Goal: Task Accomplishment & Management: Complete application form

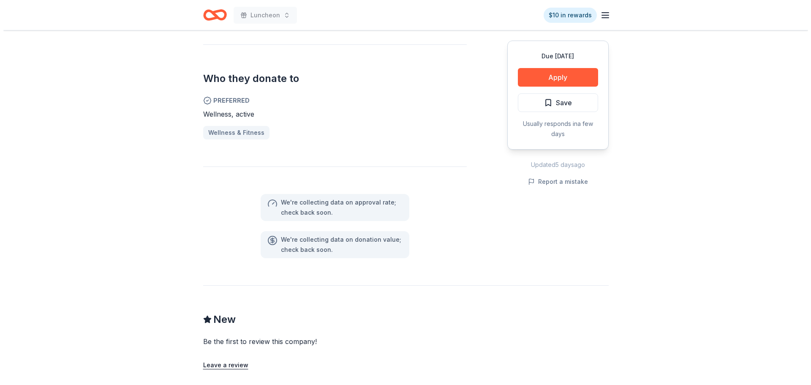
scroll to position [254, 0]
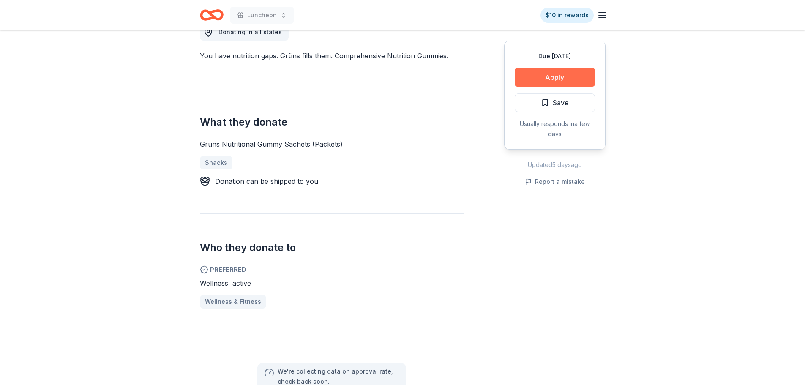
click at [542, 79] on button "Apply" at bounding box center [555, 77] width 80 height 19
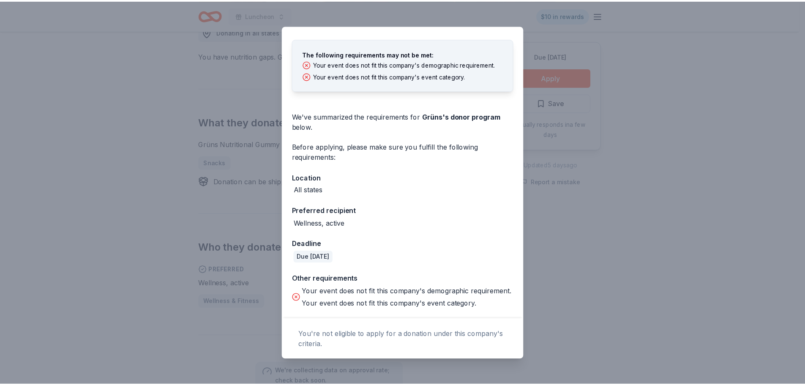
scroll to position [0, 0]
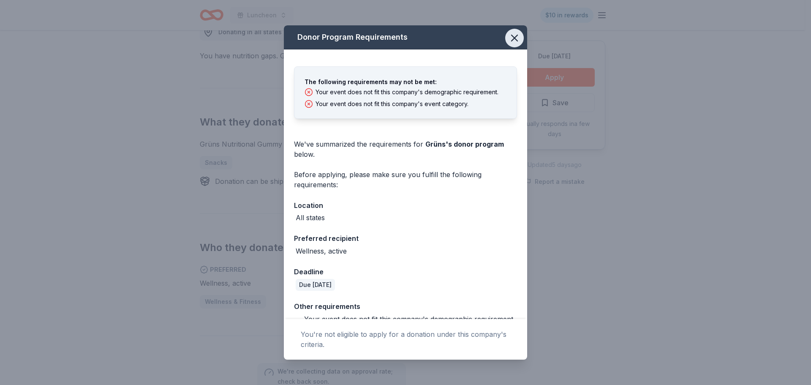
click at [515, 39] on button "button" at bounding box center [514, 38] width 19 height 19
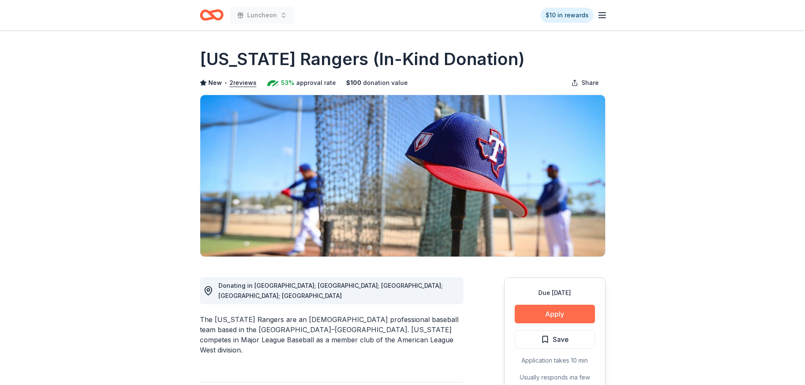
click at [581, 309] on button "Apply" at bounding box center [555, 314] width 80 height 19
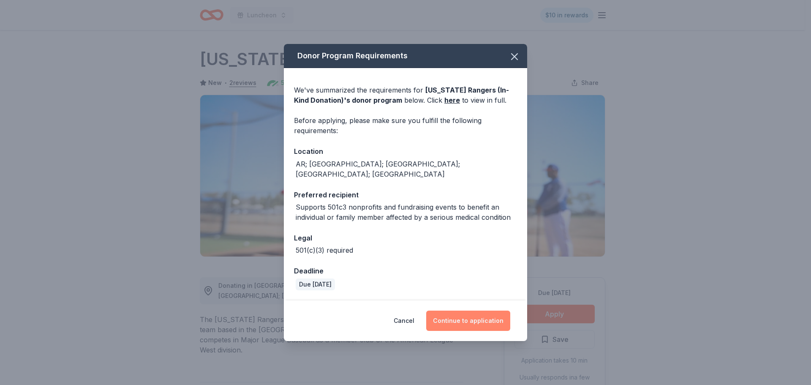
click at [483, 315] on button "Continue to application" at bounding box center [468, 321] width 84 height 20
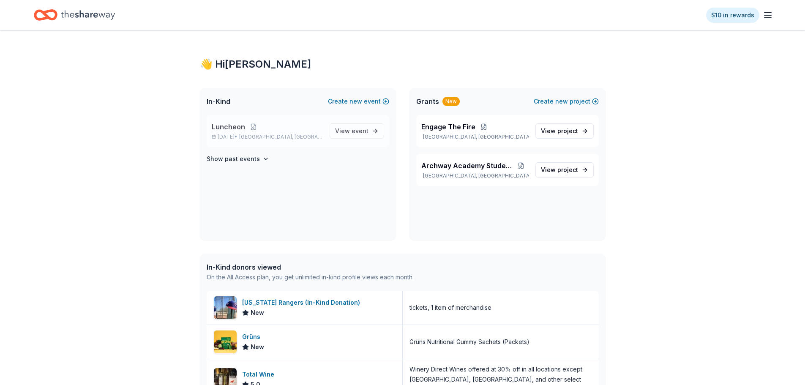
click at [249, 131] on p "Luncheon" at bounding box center [267, 127] width 111 height 10
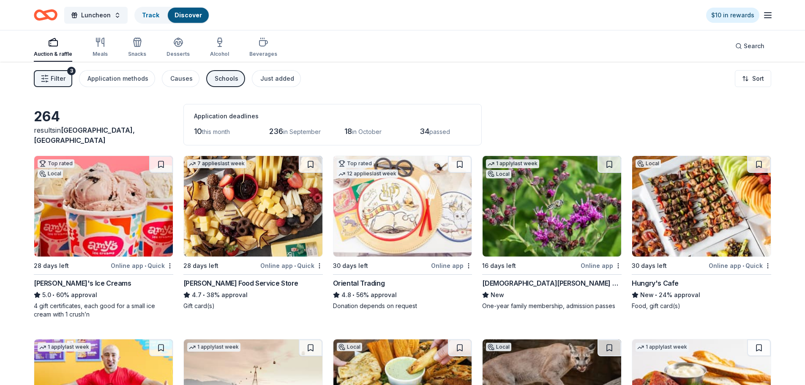
click at [533, 227] on img at bounding box center [552, 206] width 139 height 101
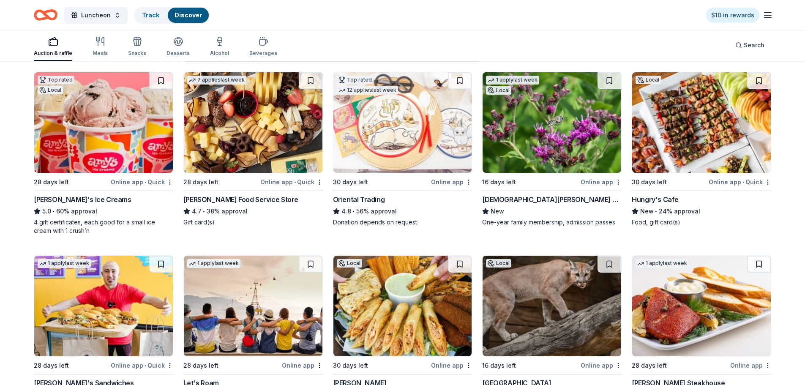
scroll to position [85, 0]
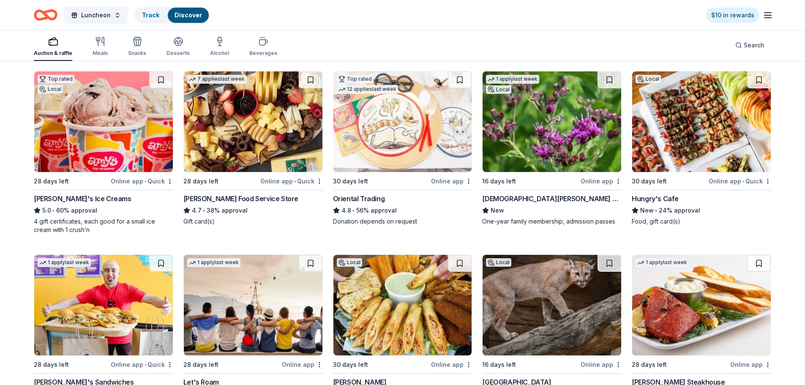
click at [121, 125] on img at bounding box center [103, 121] width 139 height 101
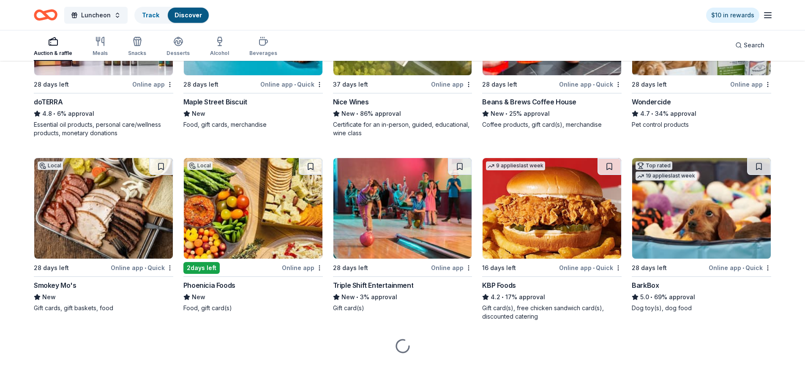
scroll to position [551, 0]
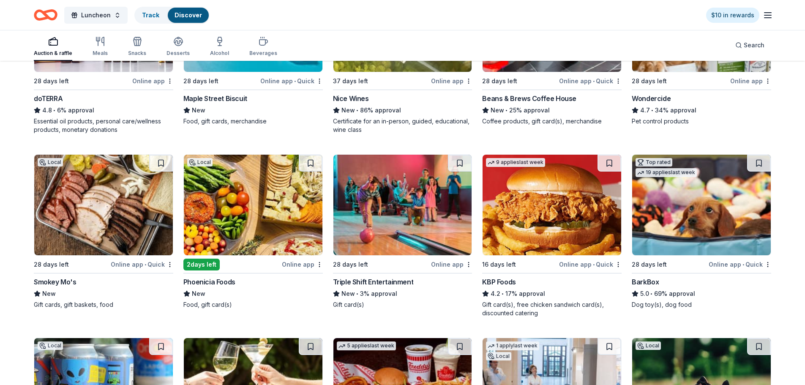
click at [734, 234] on img at bounding box center [701, 205] width 139 height 101
click at [227, 240] on img at bounding box center [253, 205] width 139 height 101
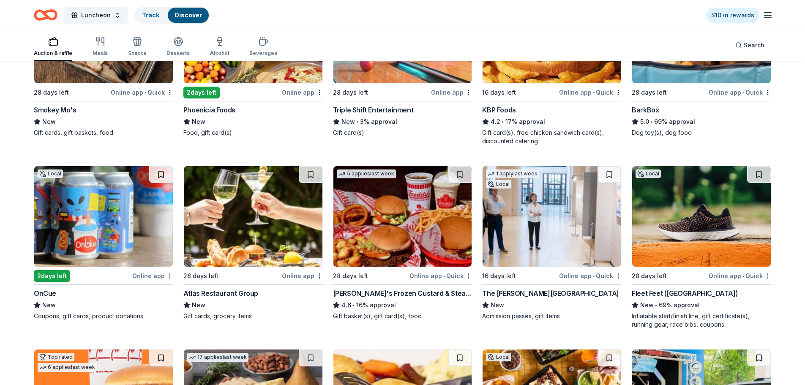
scroll to position [805, 0]
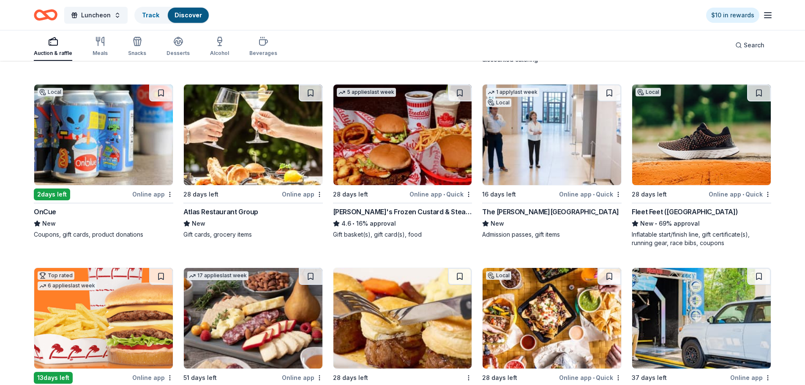
click at [503, 213] on div "The Bush Center" at bounding box center [550, 212] width 136 height 10
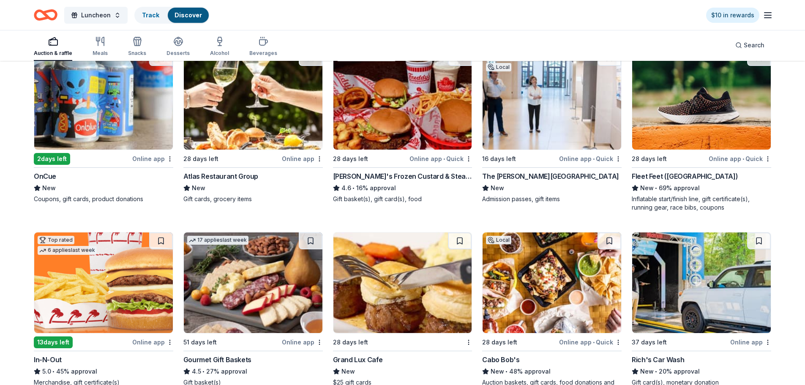
scroll to position [889, 0]
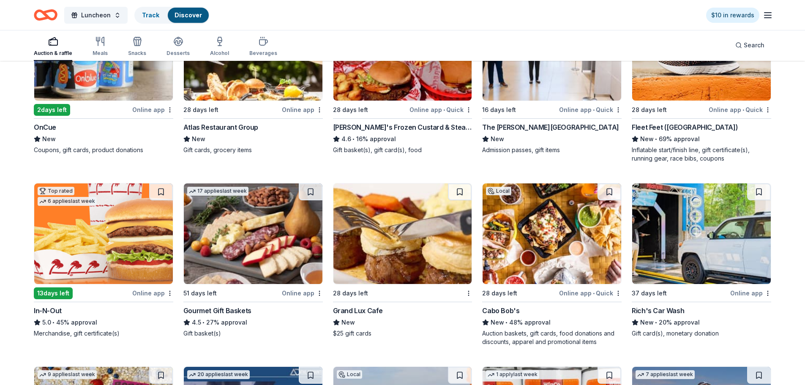
click at [67, 238] on img at bounding box center [103, 233] width 139 height 101
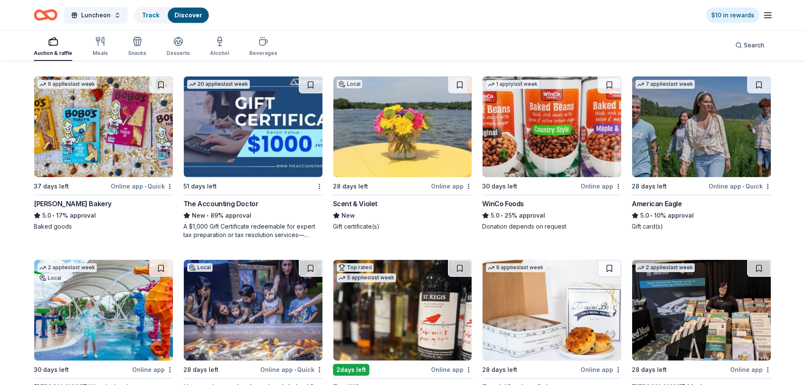
scroll to position [1185, 0]
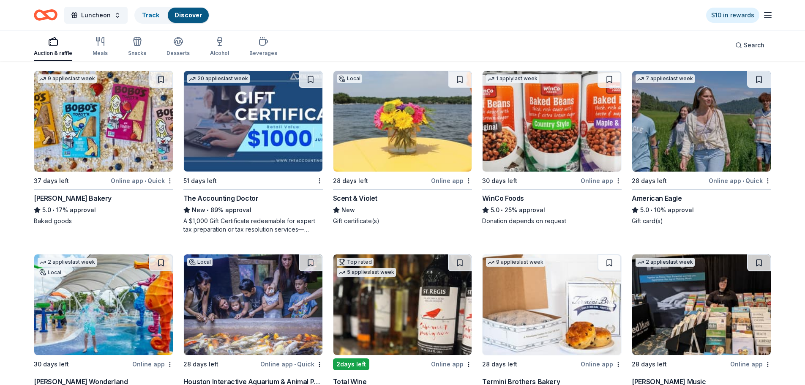
click at [395, 172] on div "Local 28 days left Online app Scent & Violet New Gift certificate(s)" at bounding box center [402, 148] width 139 height 155
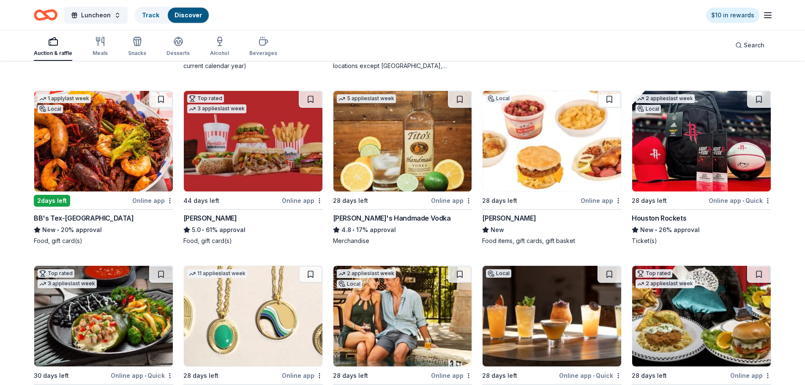
scroll to position [1566, 0]
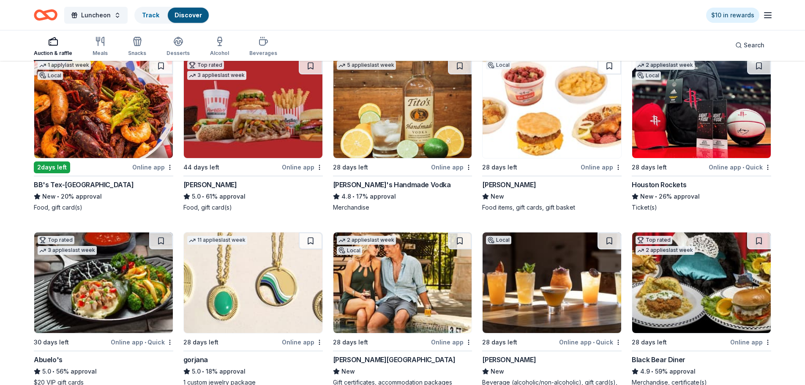
click at [109, 124] on img at bounding box center [103, 107] width 139 height 101
click at [686, 140] on img at bounding box center [701, 107] width 139 height 101
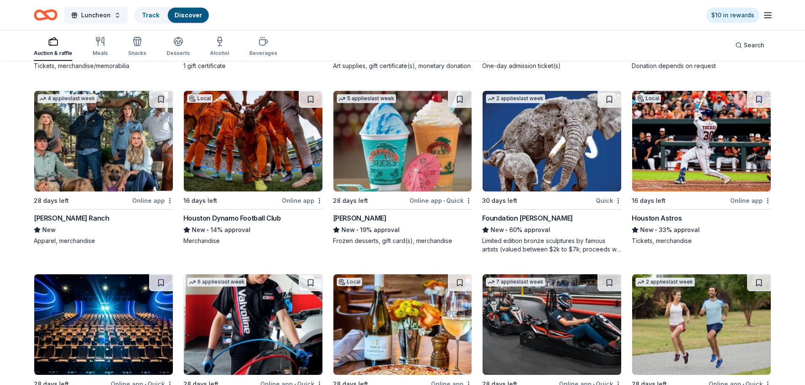
scroll to position [3149, 0]
click at [267, 152] on img at bounding box center [253, 140] width 139 height 101
click at [259, 166] on img at bounding box center [253, 140] width 139 height 101
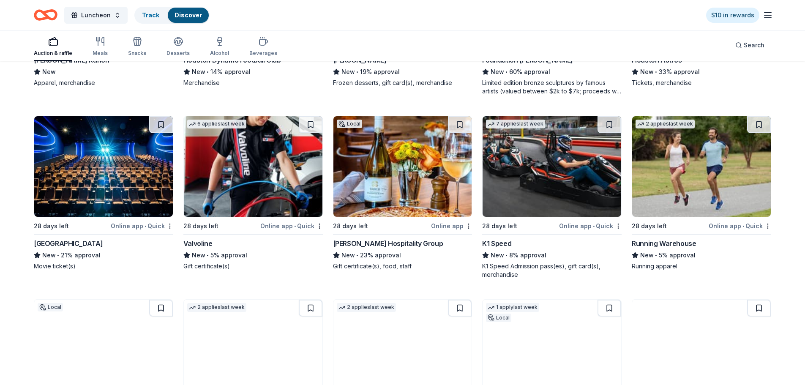
scroll to position [3318, 0]
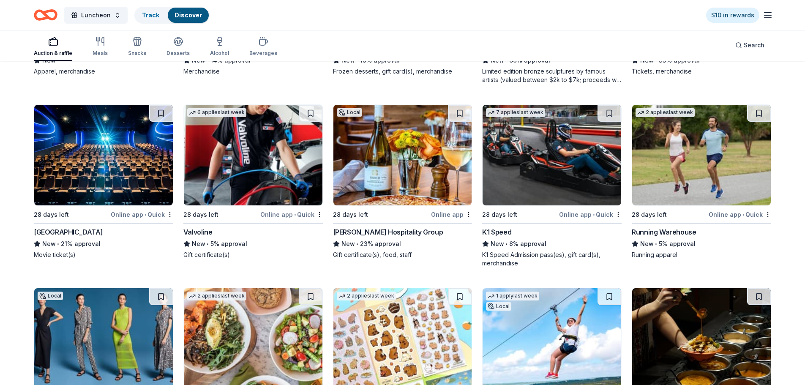
click at [390, 232] on div "Berg Hospitality Group" at bounding box center [388, 232] width 110 height 10
click at [113, 184] on img at bounding box center [103, 155] width 139 height 101
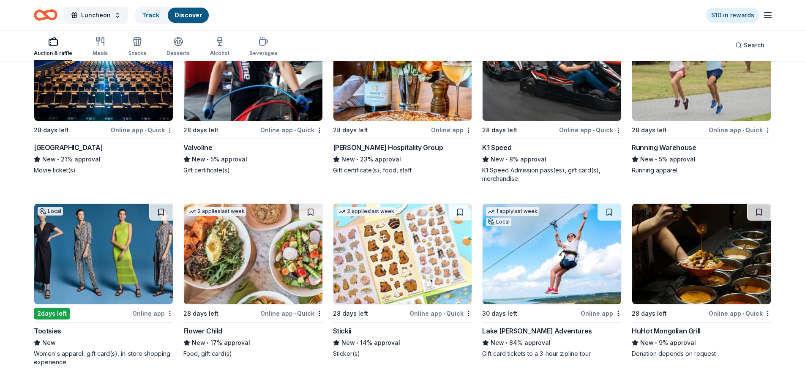
scroll to position [3487, 0]
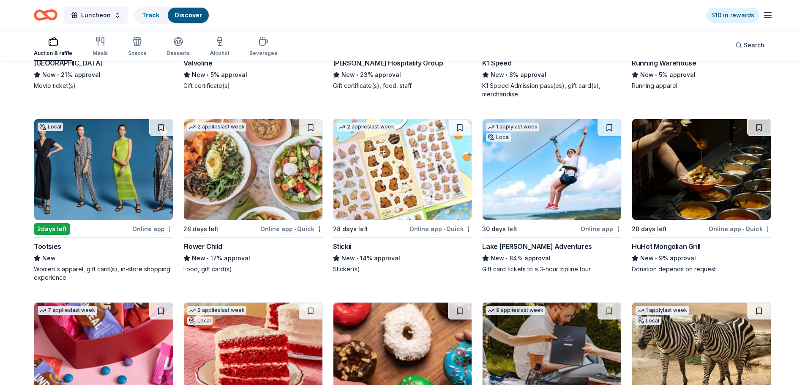
click at [259, 184] on img at bounding box center [253, 169] width 139 height 101
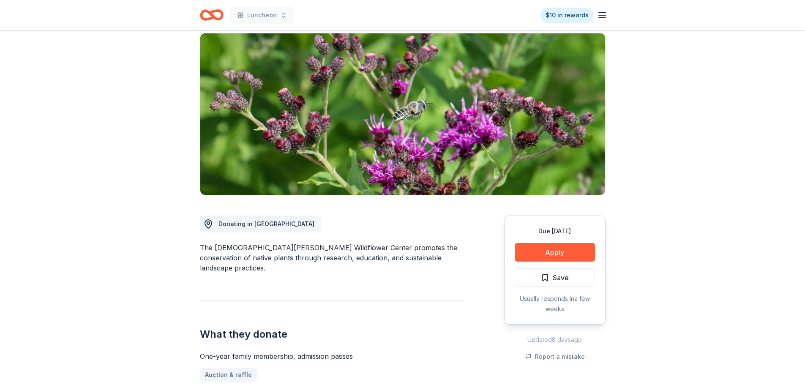
scroll to position [85, 0]
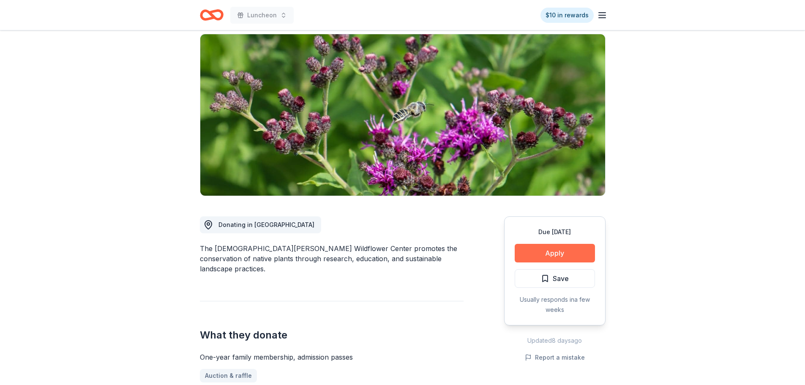
click at [524, 244] on button "Apply" at bounding box center [555, 253] width 80 height 19
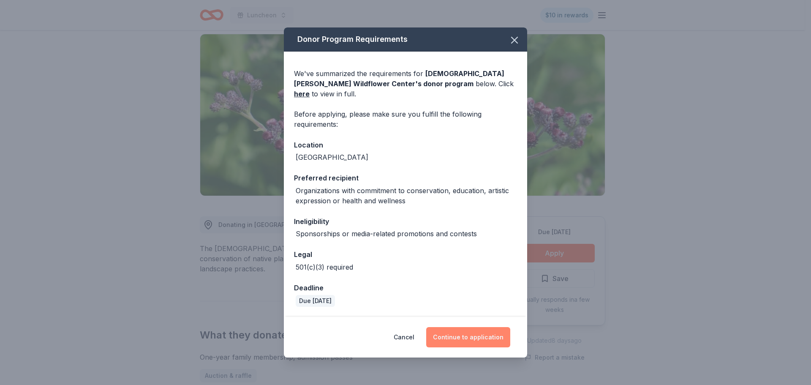
click at [475, 333] on button "Continue to application" at bounding box center [468, 337] width 84 height 20
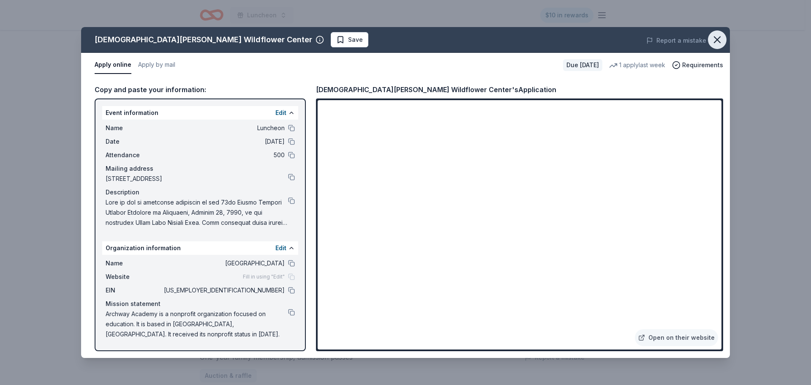
click at [716, 40] on icon "button" at bounding box center [718, 40] width 12 height 12
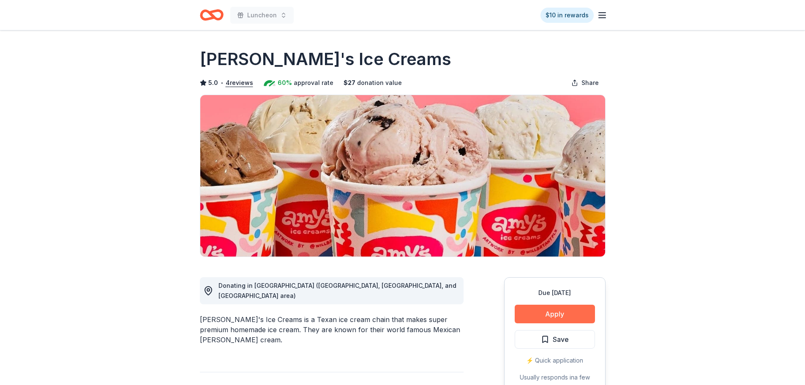
click at [552, 314] on button "Apply" at bounding box center [555, 314] width 80 height 19
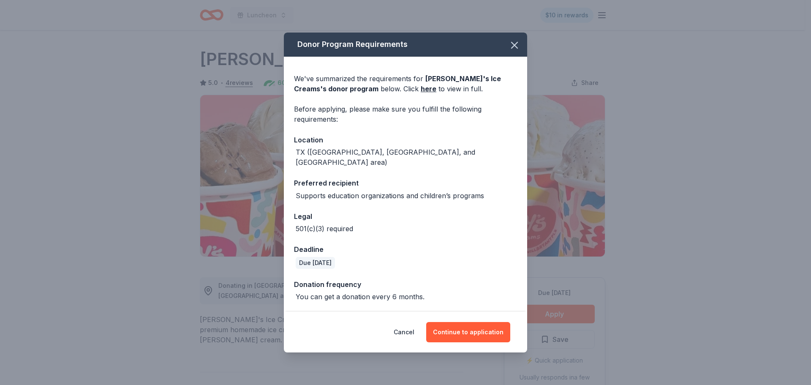
drag, startPoint x: 478, startPoint y: 327, endPoint x: 476, endPoint y: 312, distance: 15.0
click at [478, 327] on button "Continue to application" at bounding box center [468, 332] width 84 height 20
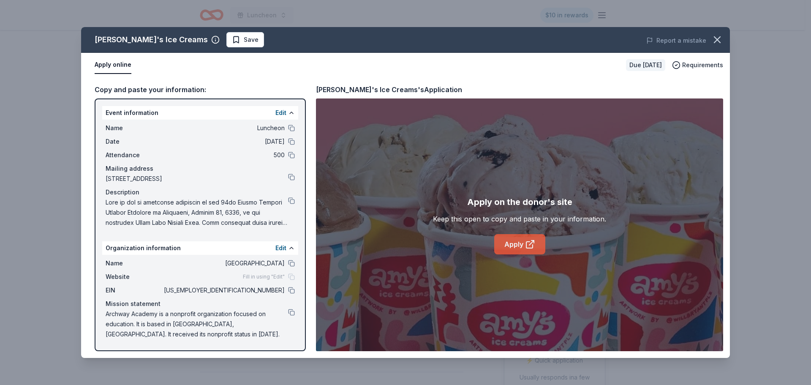
click at [532, 241] on icon at bounding box center [533, 241] width 3 height 3
click at [713, 42] on icon "button" at bounding box center [718, 40] width 12 height 12
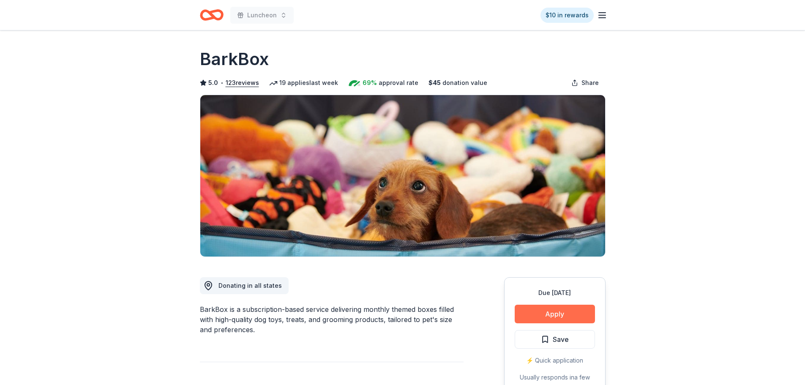
click at [538, 308] on button "Apply" at bounding box center [555, 314] width 80 height 19
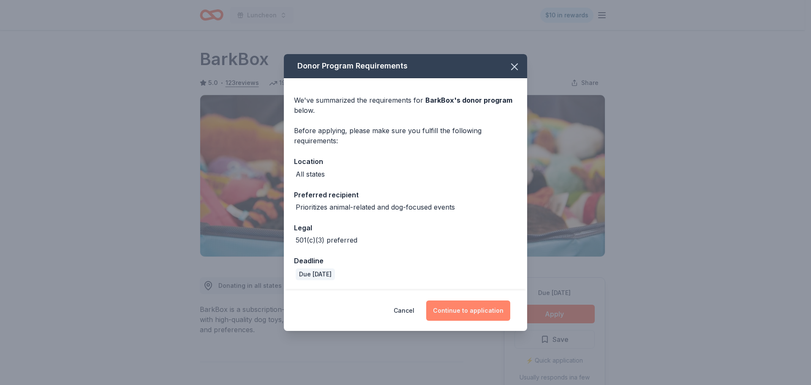
click at [486, 308] on button "Continue to application" at bounding box center [468, 310] width 84 height 20
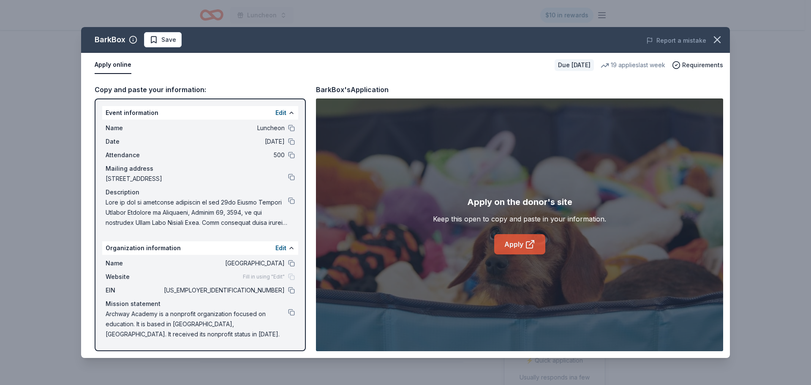
click at [515, 248] on link "Apply" at bounding box center [519, 244] width 51 height 20
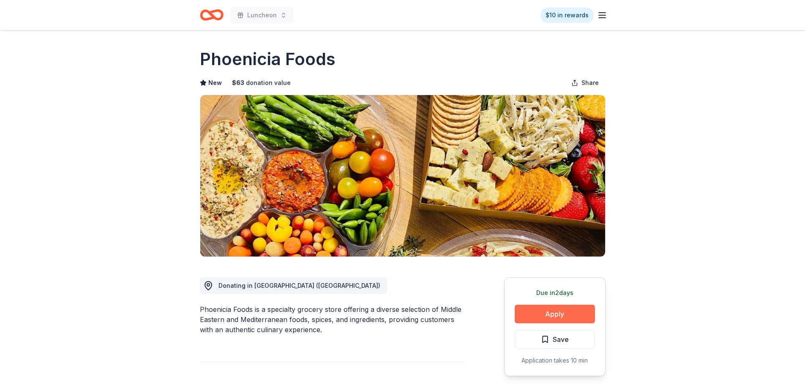
click at [547, 315] on button "Apply" at bounding box center [555, 314] width 80 height 19
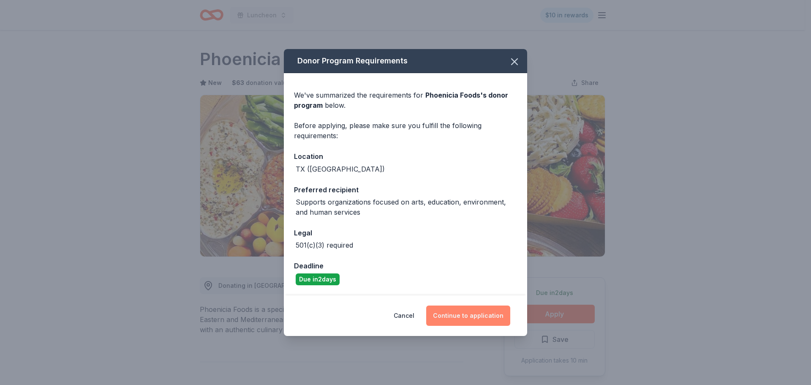
click at [480, 315] on button "Continue to application" at bounding box center [468, 316] width 84 height 20
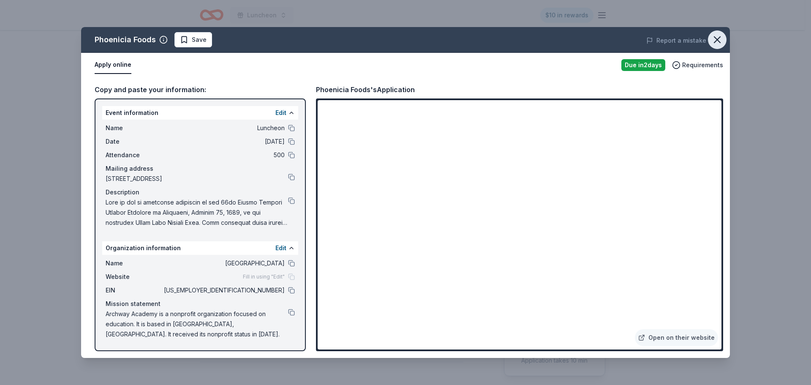
click at [715, 41] on icon "button" at bounding box center [718, 40] width 12 height 12
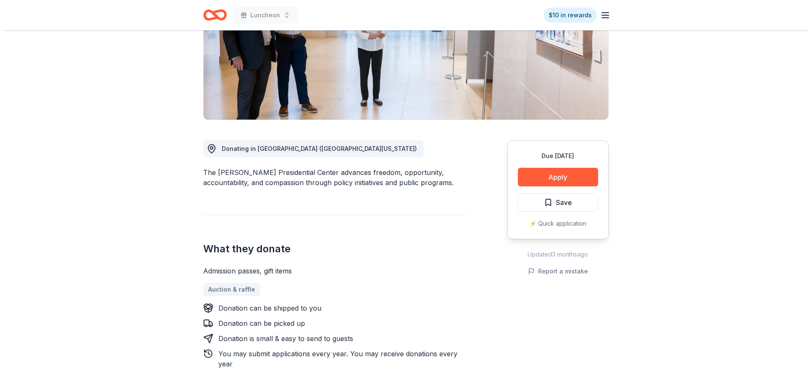
scroll to position [127, 0]
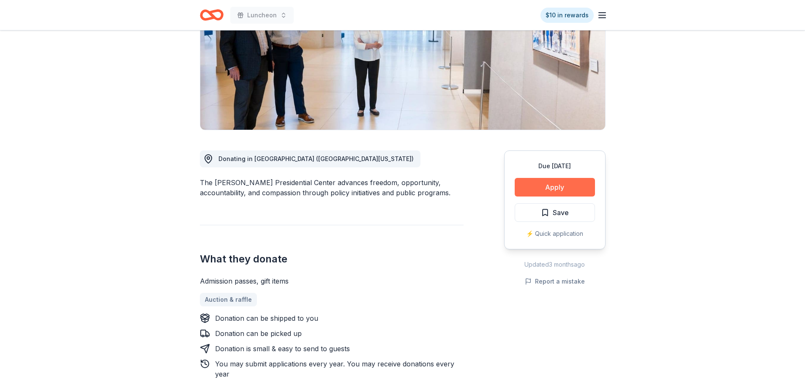
click at [552, 191] on button "Apply" at bounding box center [555, 187] width 80 height 19
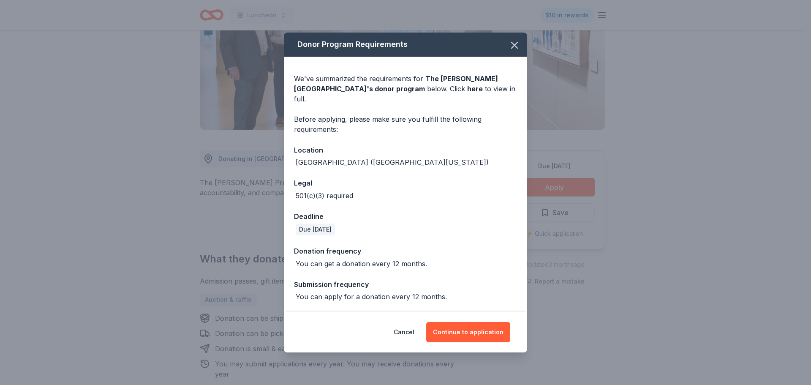
click at [368, 99] on div "We've summarized the requirements for The [PERSON_NAME] Center 's donor program…" at bounding box center [405, 184] width 243 height 255
click at [461, 322] on button "Continue to application" at bounding box center [468, 332] width 84 height 20
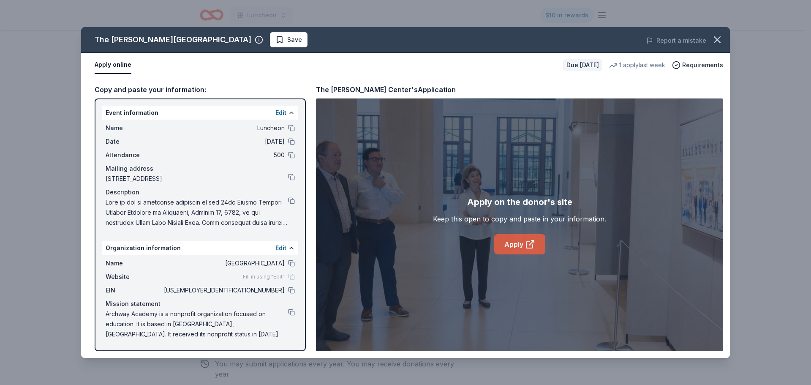
click at [507, 238] on link "Apply" at bounding box center [519, 244] width 51 height 20
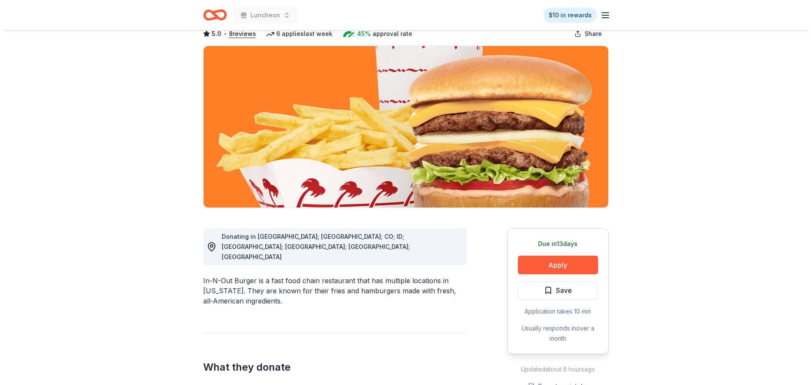
scroll to position [127, 0]
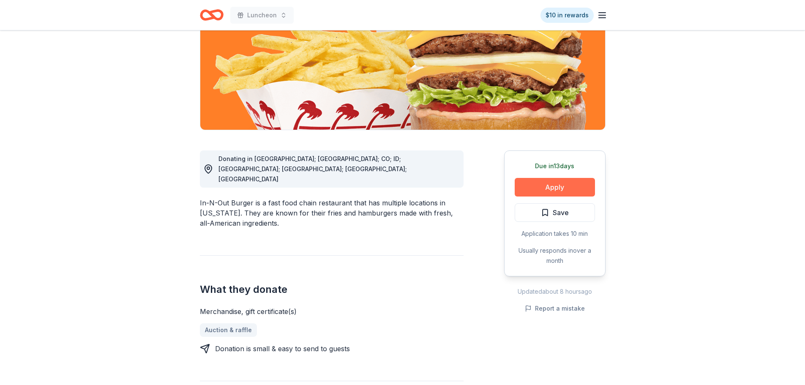
click at [560, 190] on button "Apply" at bounding box center [555, 187] width 80 height 19
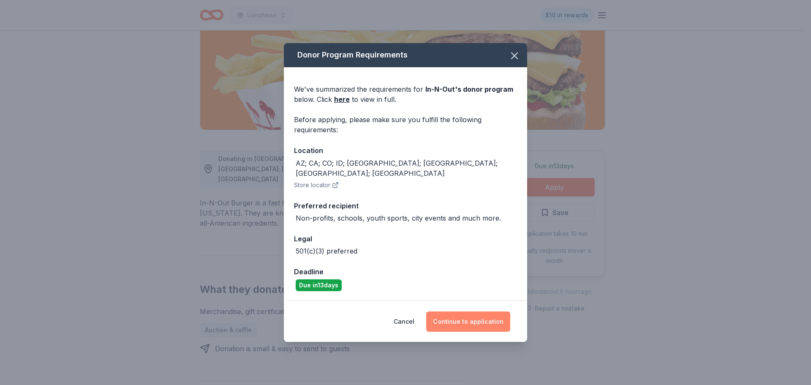
click at [467, 320] on button "Continue to application" at bounding box center [468, 321] width 84 height 20
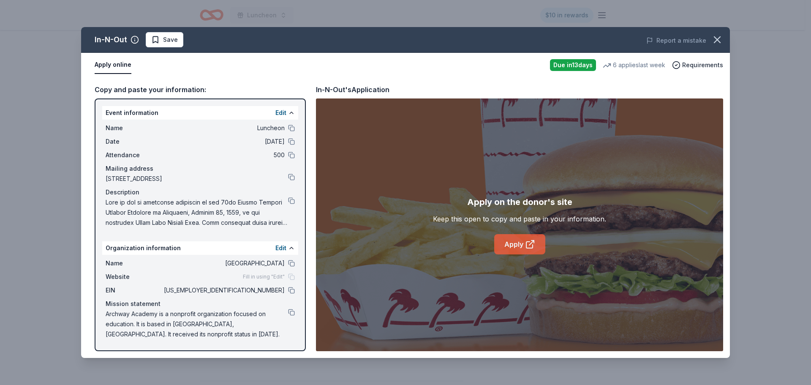
click at [508, 246] on link "Apply" at bounding box center [519, 244] width 51 height 20
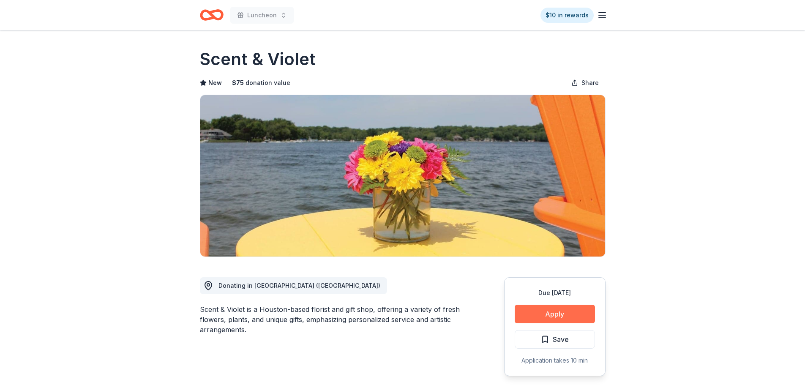
click at [551, 311] on button "Apply" at bounding box center [555, 314] width 80 height 19
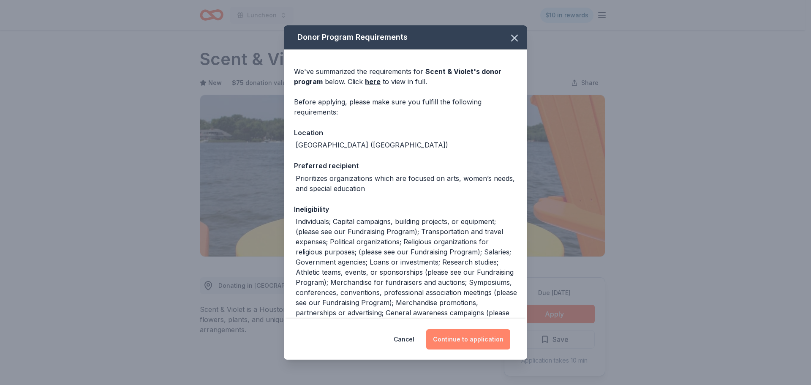
click at [480, 334] on button "Continue to application" at bounding box center [468, 339] width 84 height 20
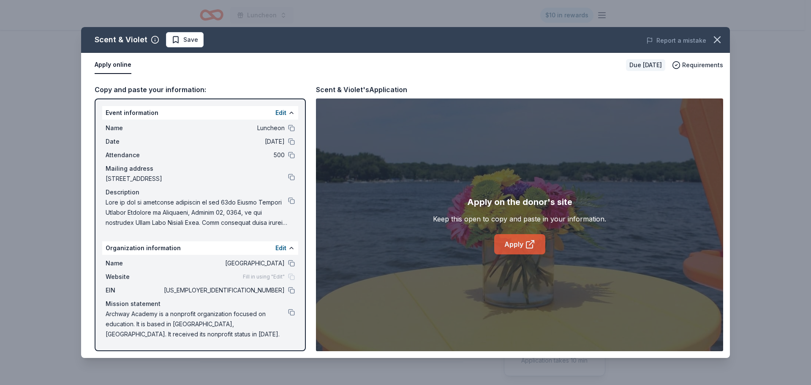
click at [531, 243] on icon at bounding box center [531, 242] width 5 height 5
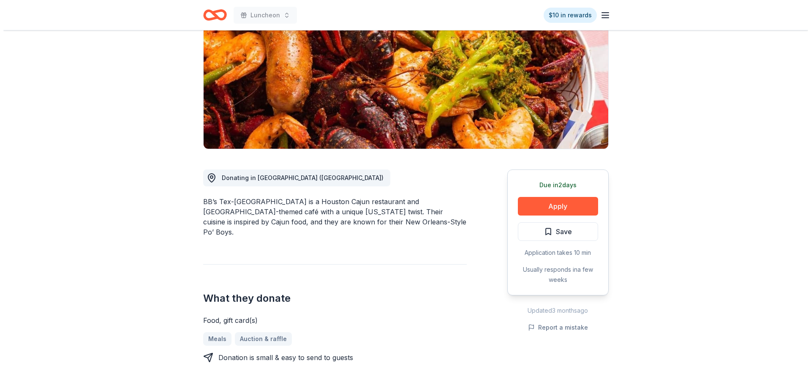
scroll to position [127, 0]
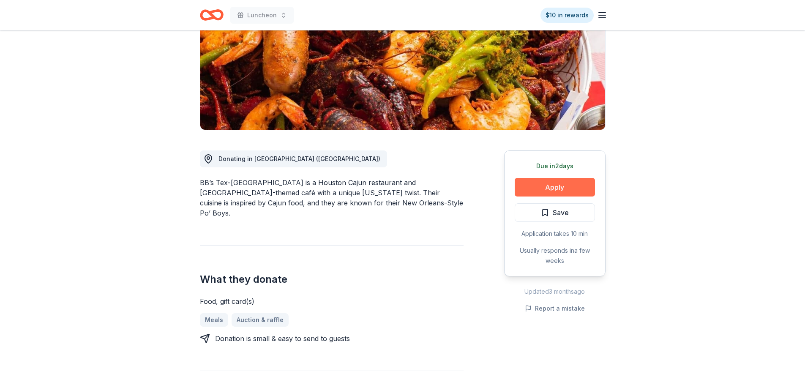
click at [537, 180] on button "Apply" at bounding box center [555, 187] width 80 height 19
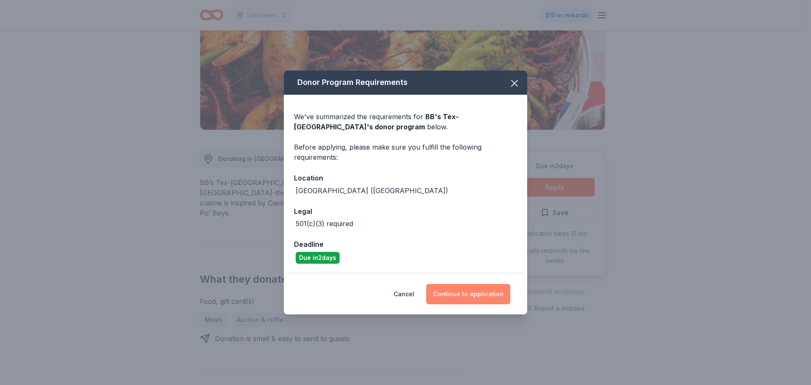
click at [501, 292] on button "Continue to application" at bounding box center [468, 294] width 84 height 20
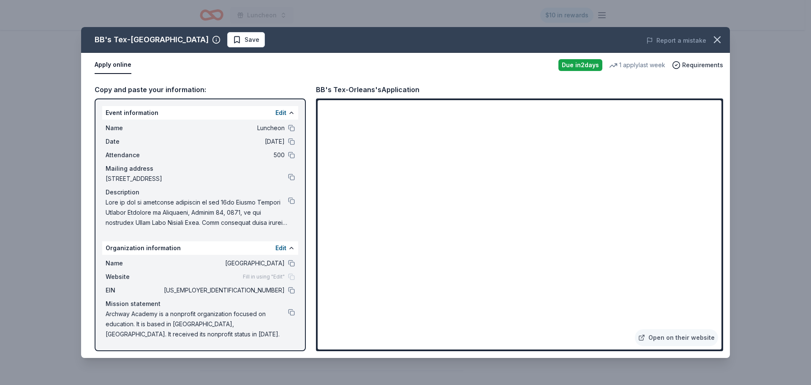
click at [589, 64] on div "Due in 2 days" at bounding box center [581, 65] width 44 height 12
click at [693, 339] on link "Open on their website" at bounding box center [676, 337] width 83 height 17
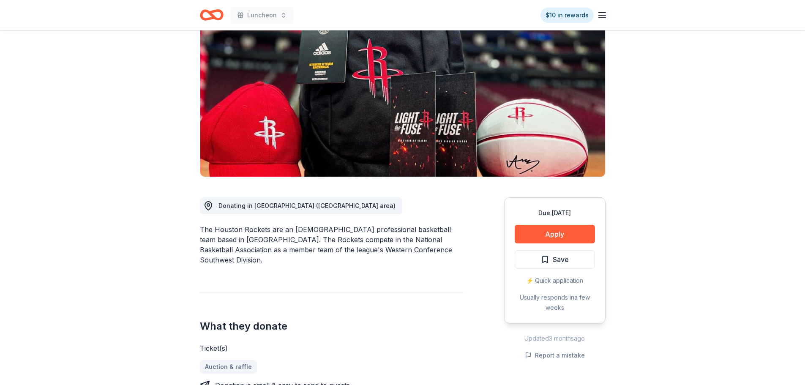
scroll to position [85, 0]
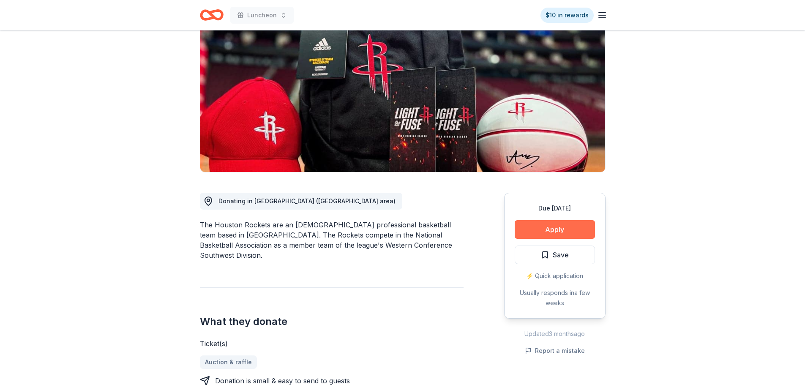
click at [547, 227] on button "Apply" at bounding box center [555, 229] width 80 height 19
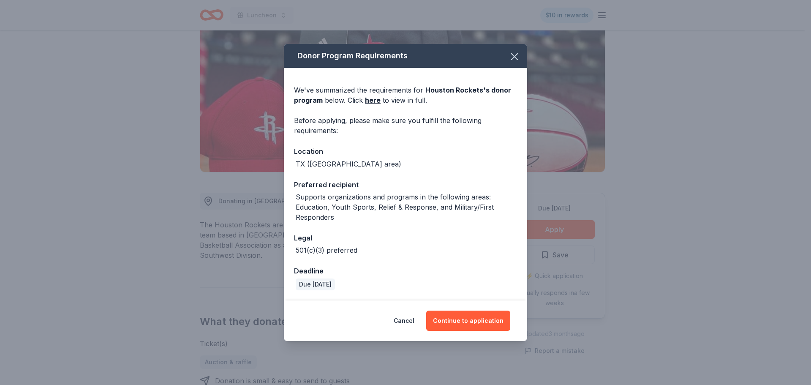
drag, startPoint x: 471, startPoint y: 316, endPoint x: 461, endPoint y: 262, distance: 54.9
click at [471, 315] on button "Continue to application" at bounding box center [468, 321] width 84 height 20
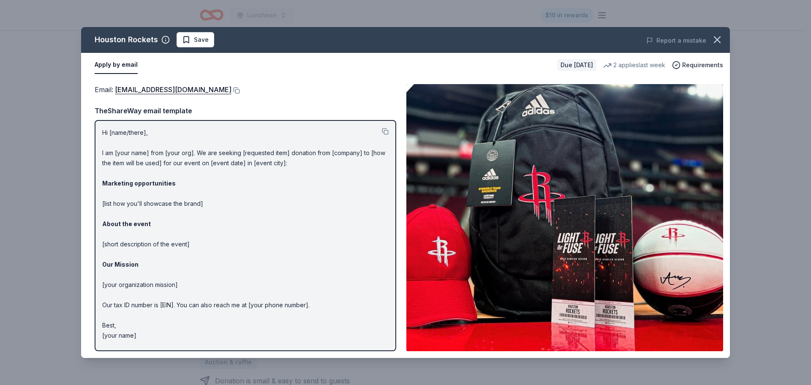
click at [200, 94] on div "Email : [EMAIL_ADDRESS][DOMAIN_NAME]" at bounding box center [246, 89] width 302 height 11
click at [232, 89] on button at bounding box center [236, 90] width 8 height 7
click at [718, 38] on icon "button" at bounding box center [718, 40] width 12 height 12
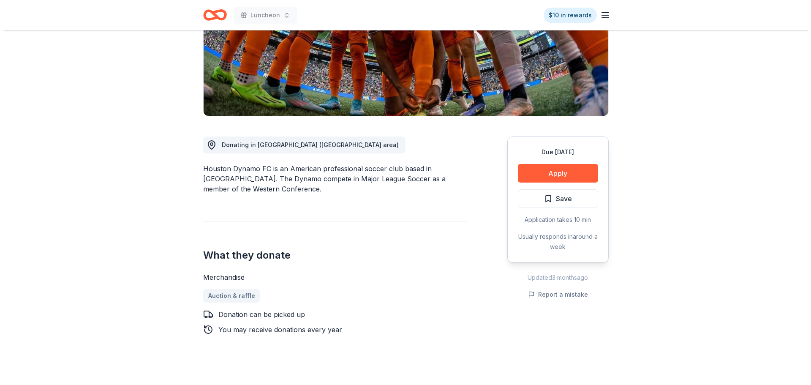
scroll to position [169, 0]
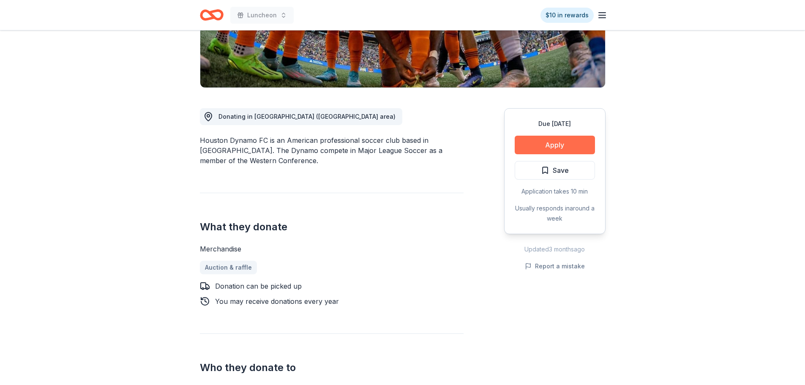
click at [562, 149] on button "Apply" at bounding box center [555, 145] width 80 height 19
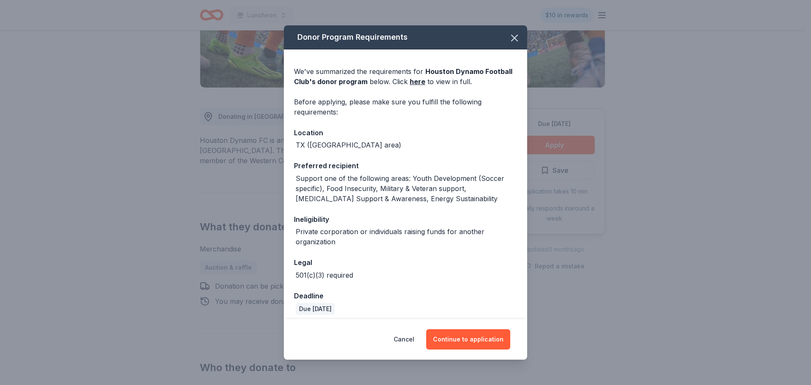
drag, startPoint x: 462, startPoint y: 338, endPoint x: 363, endPoint y: 210, distance: 161.8
click at [462, 338] on button "Continue to application" at bounding box center [468, 339] width 84 height 20
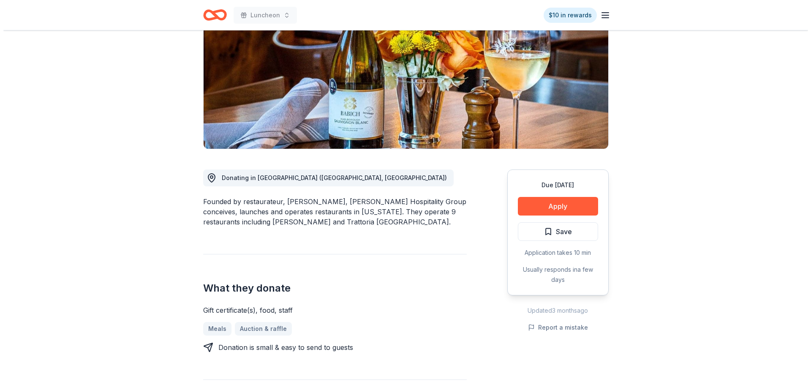
scroll to position [127, 0]
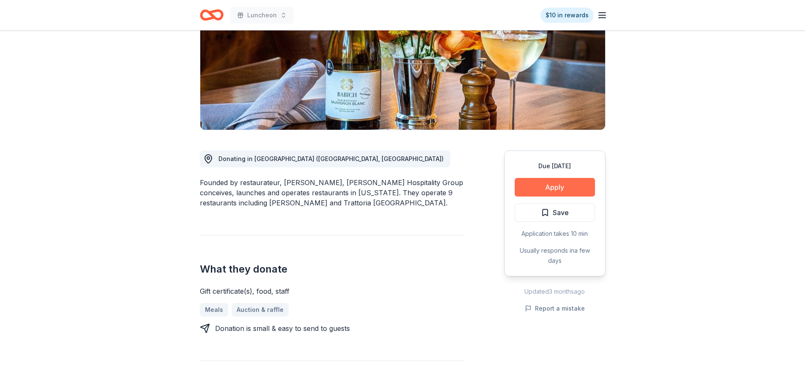
click at [566, 189] on button "Apply" at bounding box center [555, 187] width 80 height 19
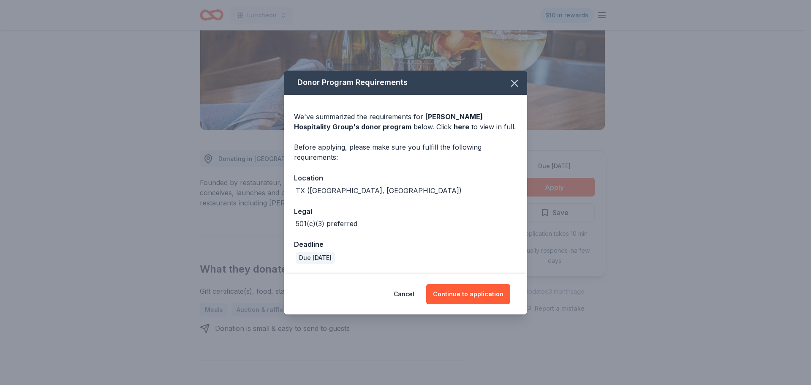
drag, startPoint x: 464, startPoint y: 288, endPoint x: 437, endPoint y: 221, distance: 71.7
click at [464, 286] on button "Continue to application" at bounding box center [468, 294] width 84 height 20
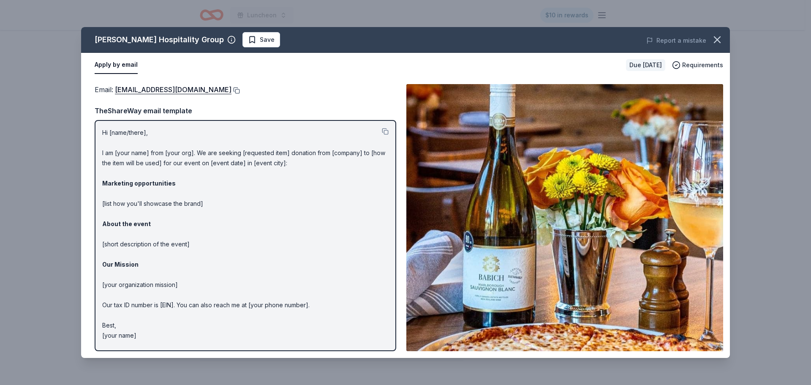
click at [232, 93] on button at bounding box center [236, 90] width 8 height 7
click at [232, 90] on button at bounding box center [236, 90] width 8 height 7
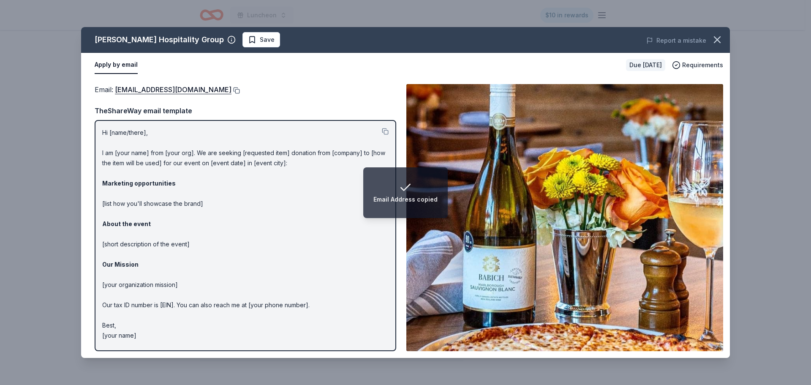
click at [232, 87] on button at bounding box center [236, 90] width 8 height 7
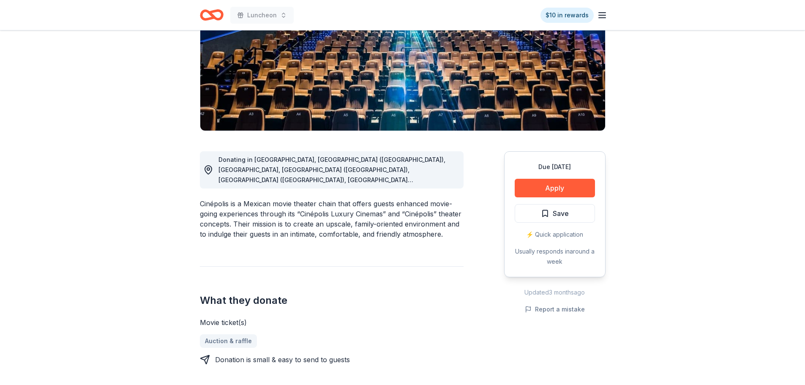
scroll to position [127, 0]
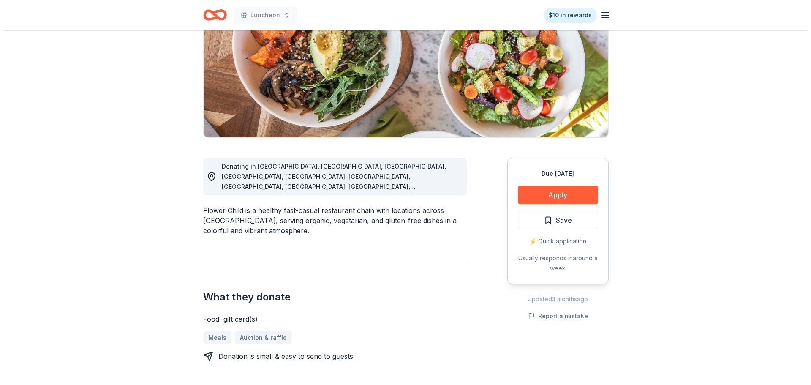
scroll to position [127, 0]
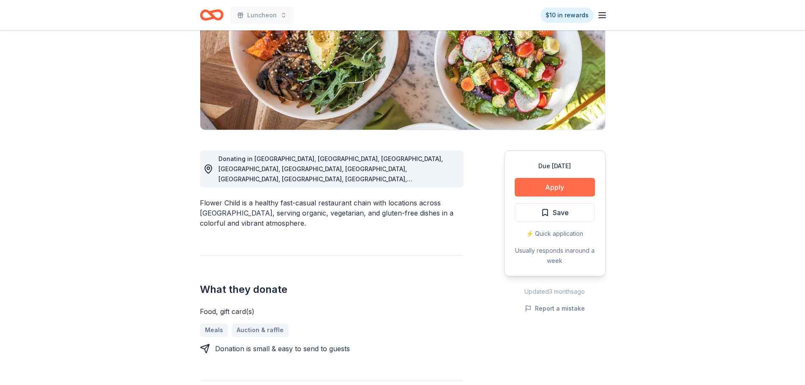
click at [570, 194] on button "Apply" at bounding box center [555, 187] width 80 height 19
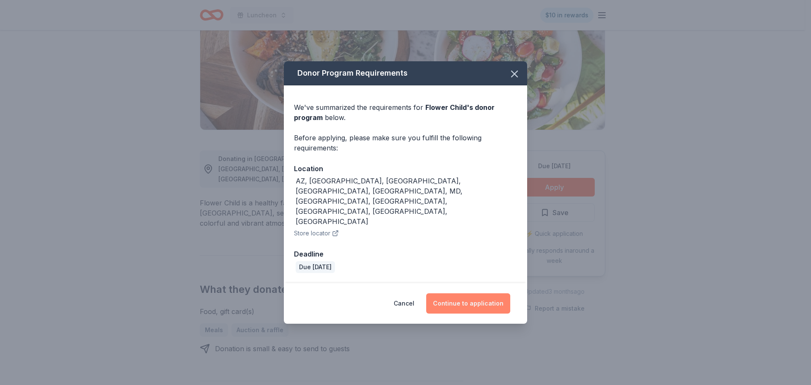
click at [464, 293] on button "Continue to application" at bounding box center [468, 303] width 84 height 20
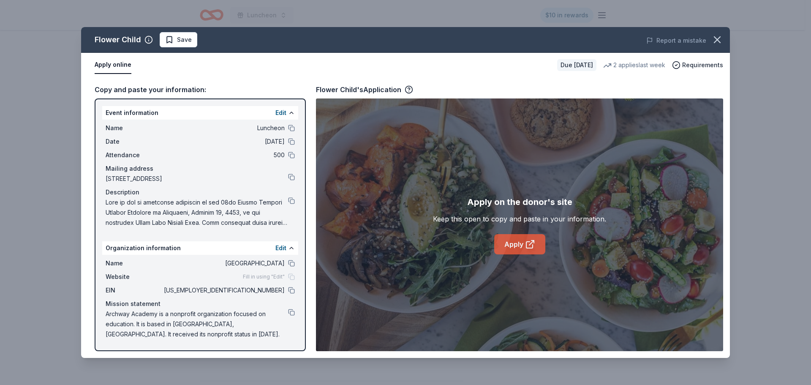
click at [497, 244] on link "Apply" at bounding box center [519, 244] width 51 height 20
